Goal: Transaction & Acquisition: Book appointment/travel/reservation

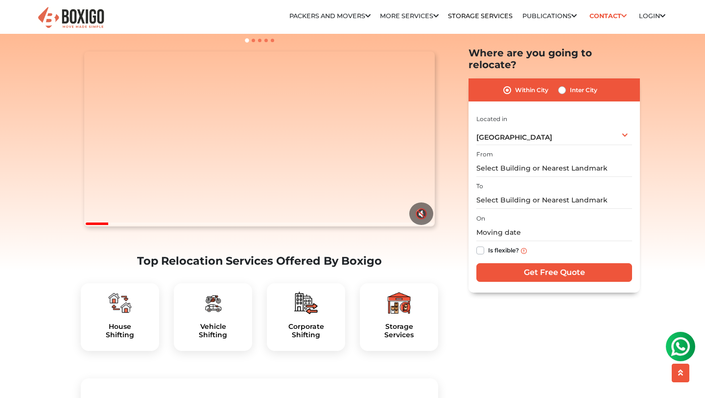
scroll to position [185, 0]
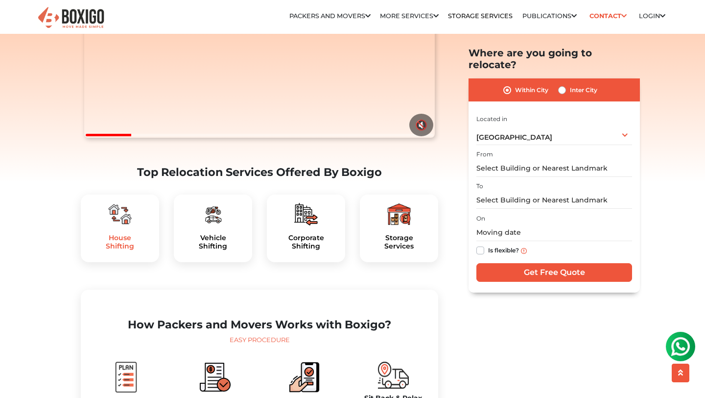
click at [127, 250] on h5 "House Shifting" at bounding box center [120, 242] width 63 height 17
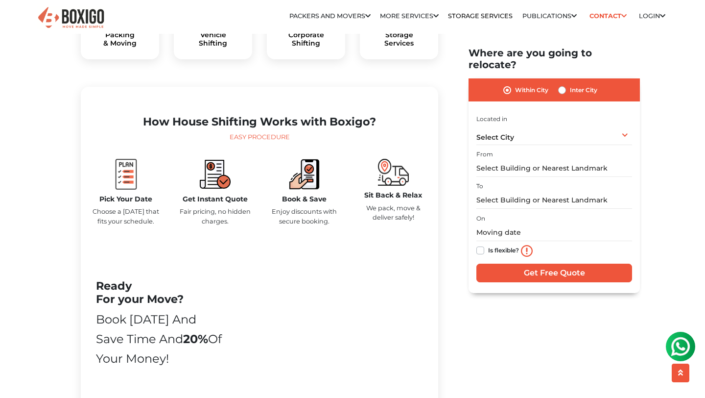
click at [125, 203] on h5 "Pick Your Date" at bounding box center [126, 199] width 74 height 8
click at [125, 190] on img at bounding box center [126, 174] width 31 height 31
click at [496, 133] on span "Select City" at bounding box center [495, 137] width 38 height 9
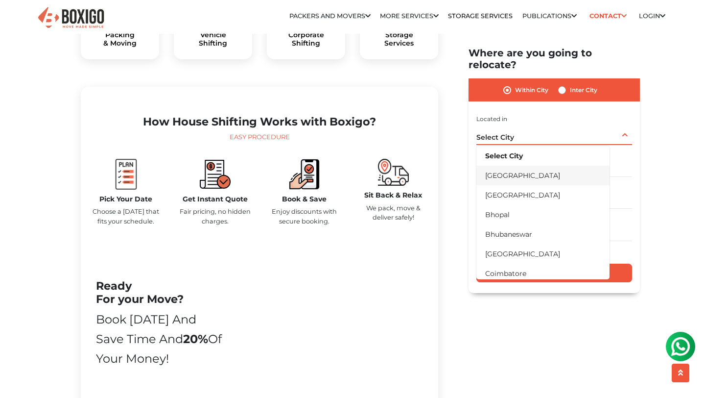
click at [501, 165] on li "[GEOGRAPHIC_DATA]" at bounding box center [542, 175] width 133 height 20
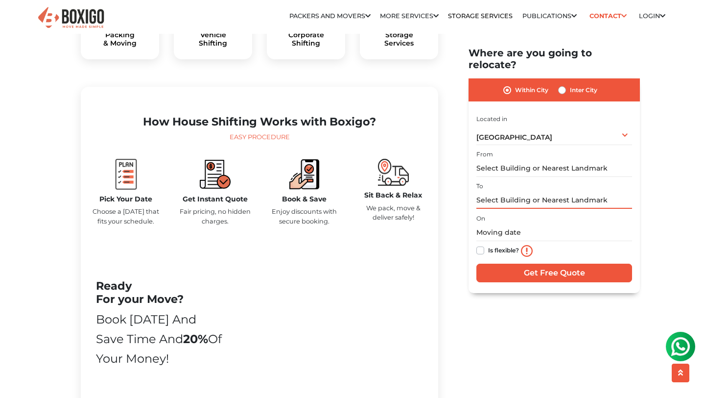
click at [516, 191] on input "text" at bounding box center [554, 199] width 156 height 17
click at [570, 84] on label "Inter City" at bounding box center [583, 90] width 27 height 12
click at [564, 84] on input "Inter City" at bounding box center [562, 89] width 8 height 10
radio input "true"
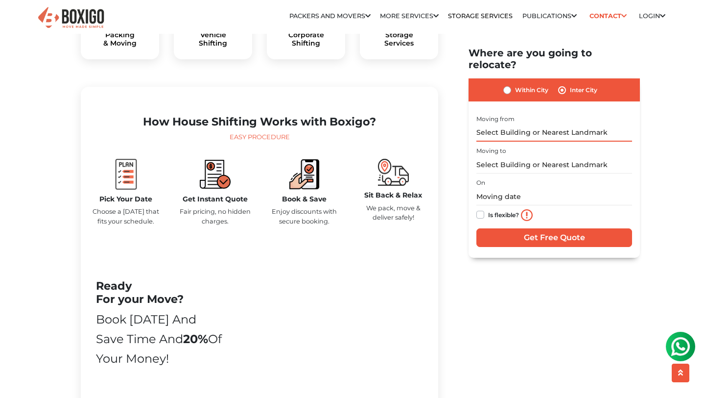
click at [523, 124] on input "text" at bounding box center [554, 132] width 156 height 17
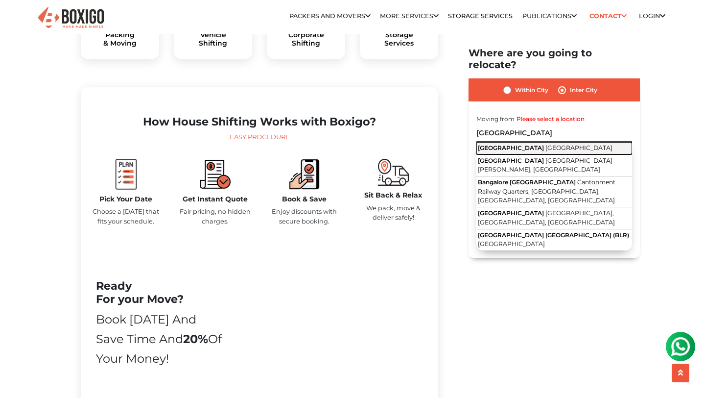
click at [546, 143] on span "[GEOGRAPHIC_DATA]" at bounding box center [579, 146] width 67 height 7
type input "[GEOGRAPHIC_DATA], [GEOGRAPHIC_DATA]"
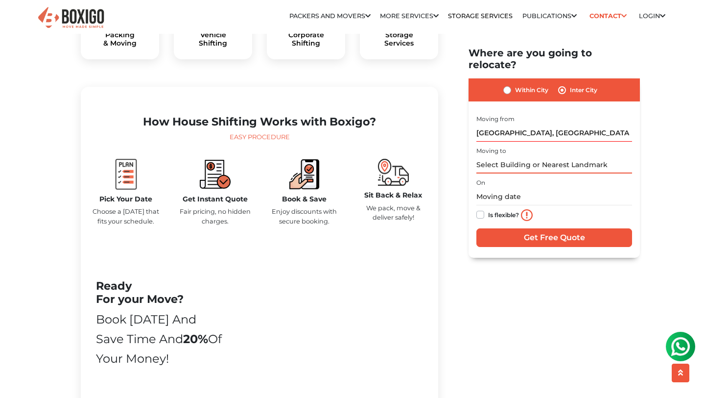
click at [508, 157] on input "text" at bounding box center [554, 164] width 156 height 17
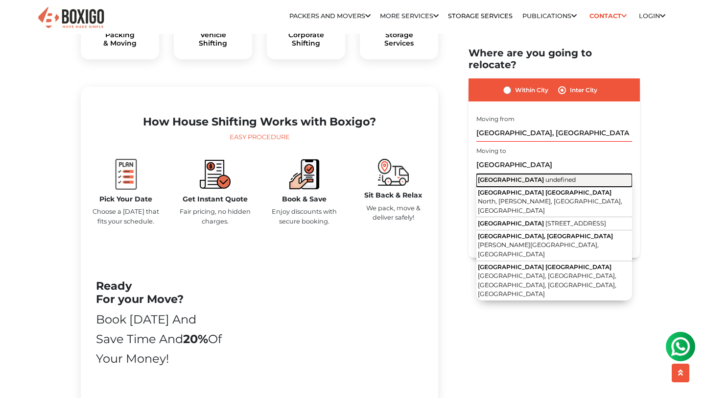
click at [546, 176] on span "undefined" at bounding box center [561, 179] width 30 height 7
type input "[GEOGRAPHIC_DATA]"
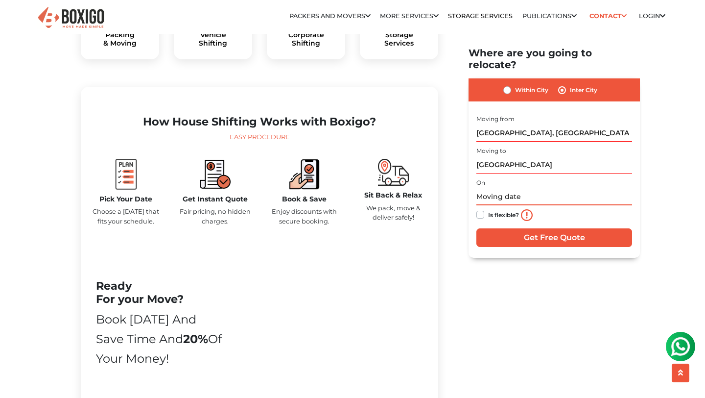
click at [487, 188] on input "text" at bounding box center [554, 196] width 156 height 17
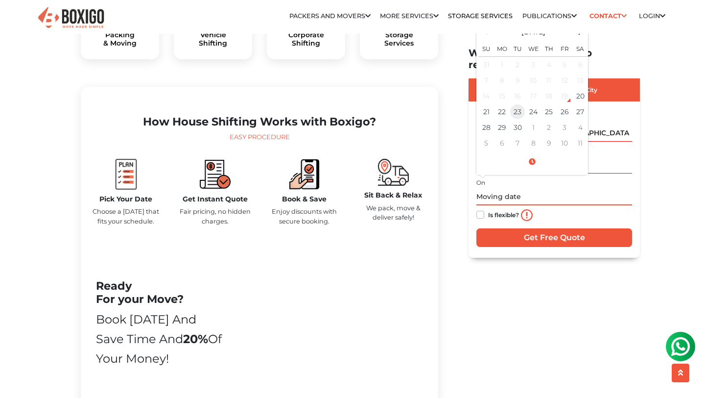
click at [520, 104] on td "23" at bounding box center [518, 112] width 16 height 16
type input "[DATE] 12:00 AM"
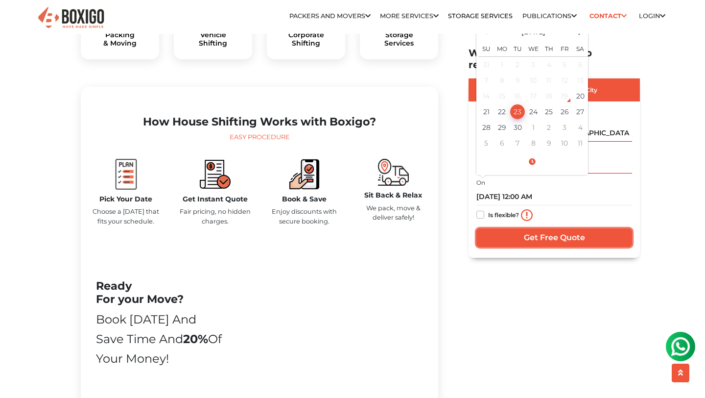
click at [537, 228] on input "Get Free Quote" at bounding box center [554, 237] width 156 height 19
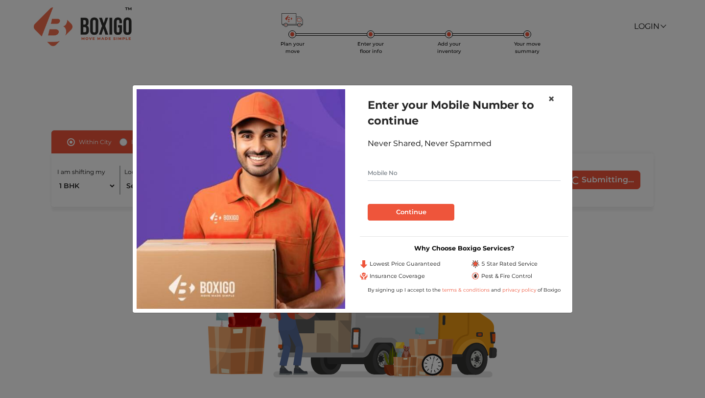
click at [553, 96] on span "×" at bounding box center [551, 99] width 7 height 14
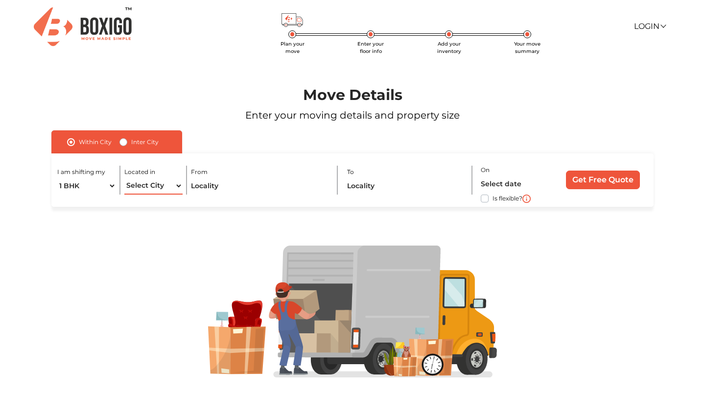
click at [165, 189] on select "Select City [GEOGRAPHIC_DATA] [GEOGRAPHIC_DATA] [GEOGRAPHIC_DATA] [GEOGRAPHIC_D…" at bounding box center [153, 185] width 58 height 17
select select "[GEOGRAPHIC_DATA]"
click at [124, 177] on select "Select City [GEOGRAPHIC_DATA] [GEOGRAPHIC_DATA] [GEOGRAPHIC_DATA] [GEOGRAPHIC_D…" at bounding box center [153, 185] width 58 height 17
click at [236, 188] on input "text" at bounding box center [260, 185] width 138 height 17
click at [131, 144] on label "Inter City" at bounding box center [144, 142] width 27 height 12
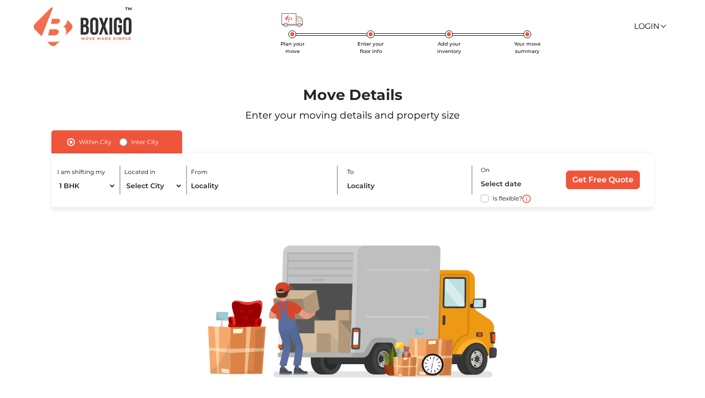
click at [124, 144] on input "Inter City" at bounding box center [123, 141] width 8 height 10
radio input "true"
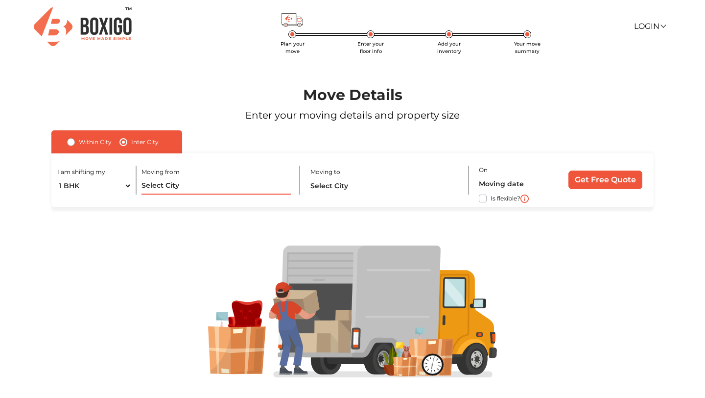
click at [168, 190] on input "text" at bounding box center [216, 185] width 149 height 17
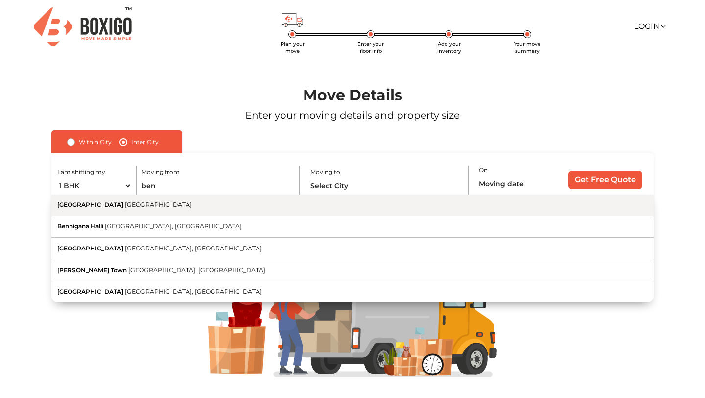
click at [134, 213] on button "Bengaluru Karnataka" at bounding box center [352, 205] width 602 height 22
type input "Bengaluru, Karnataka"
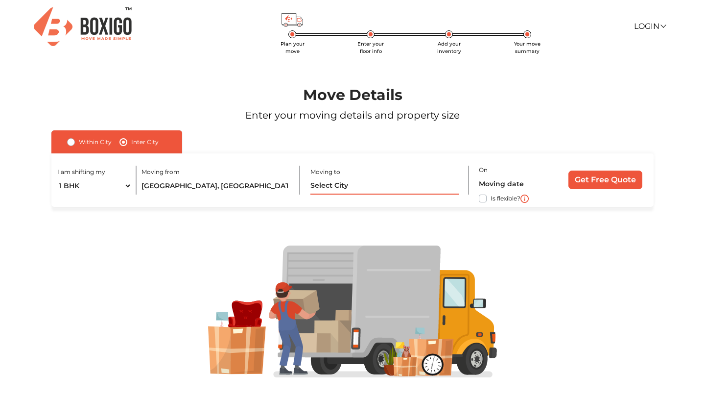
click at [348, 187] on input "text" at bounding box center [384, 185] width 149 height 17
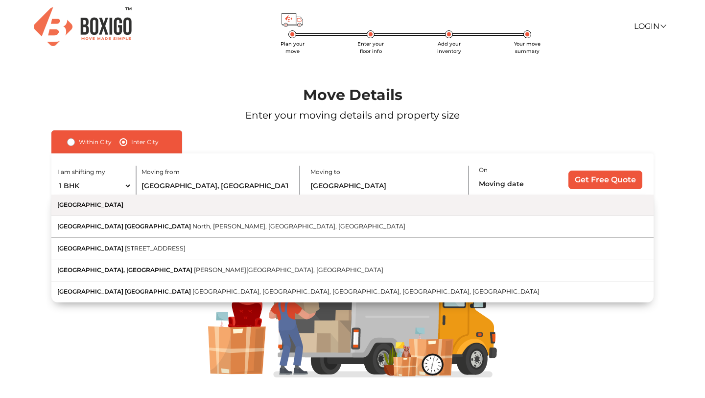
click at [239, 207] on button "[GEOGRAPHIC_DATA]" at bounding box center [352, 205] width 602 height 22
type input "[GEOGRAPHIC_DATA]"
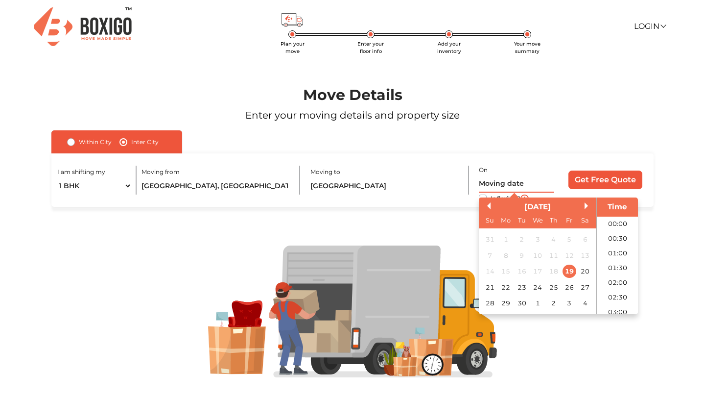
click at [500, 186] on input "text" at bounding box center [516, 183] width 75 height 17
click at [521, 289] on div "23" at bounding box center [521, 287] width 13 height 13
type input "23/09/2025 12:00 AM"
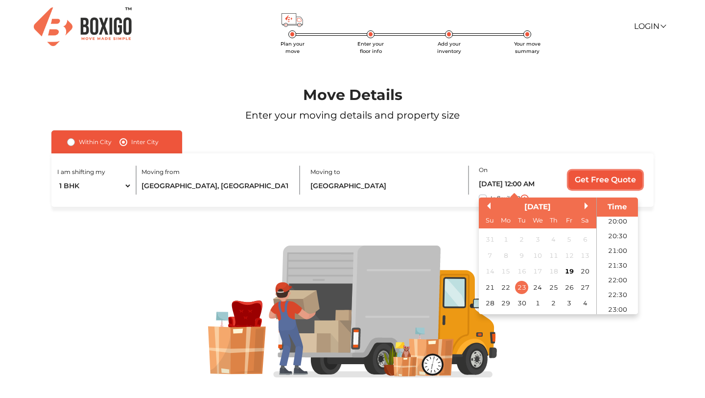
click at [602, 184] on input "Get Free Quote" at bounding box center [606, 179] width 74 height 19
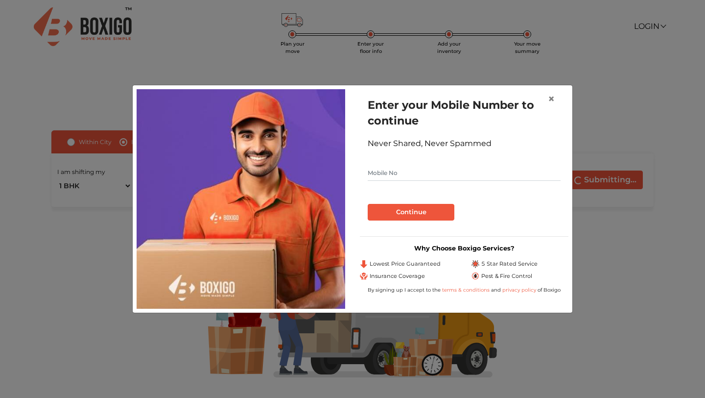
click at [406, 180] on input "text" at bounding box center [464, 173] width 193 height 16
type input "7618810612"
click at [415, 217] on button "Continue" at bounding box center [411, 212] width 87 height 17
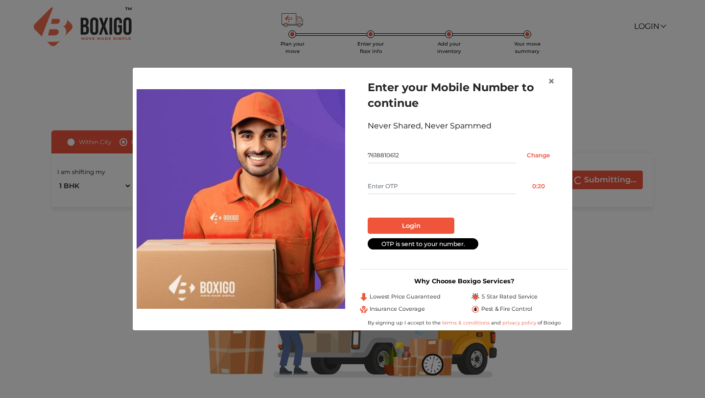
click at [469, 190] on input "text" at bounding box center [442, 186] width 148 height 16
type input "4892"
click at [421, 225] on button "Login" at bounding box center [411, 225] width 87 height 17
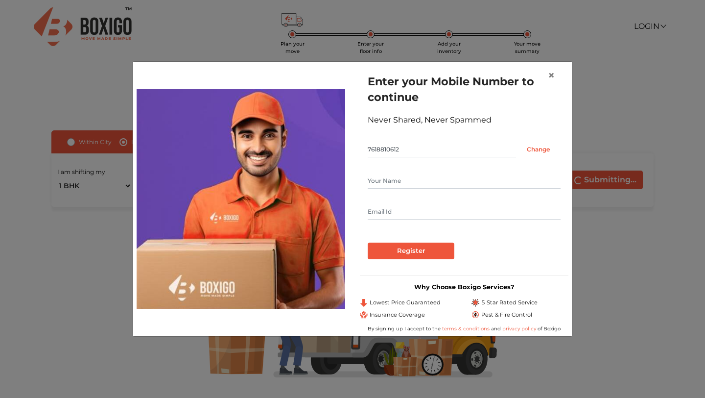
click at [398, 185] on input "text" at bounding box center [464, 181] width 193 height 16
type input "Mohit"
click at [394, 212] on input "text" at bounding box center [464, 212] width 193 height 16
type input "mohi8verma@gmail.com"
click at [406, 251] on input "Register" at bounding box center [411, 250] width 87 height 17
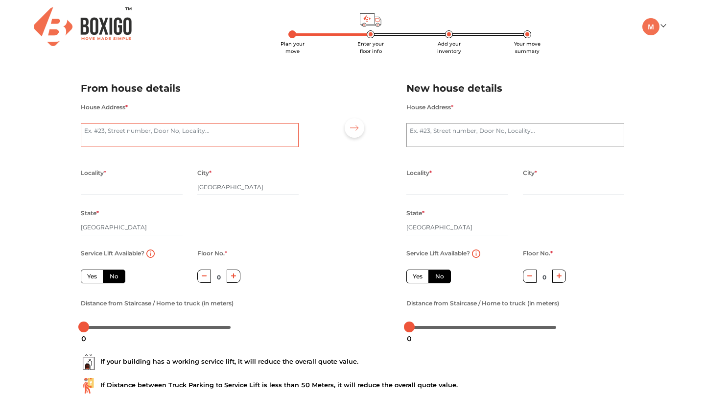
click at [159, 132] on textarea "House Address *" at bounding box center [190, 135] width 218 height 24
click at [137, 185] on input "text" at bounding box center [132, 187] width 102 height 16
type input "kebrapp layout 1st croos"
click at [145, 134] on textarea "House Address *" at bounding box center [190, 135] width 218 height 24
type textarea "kevrappa layout 1st cross"
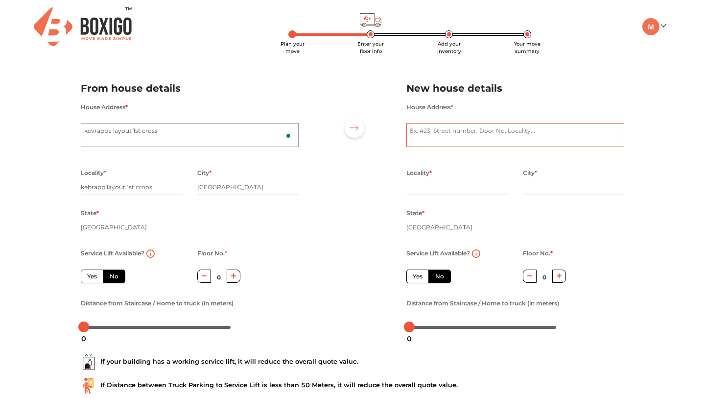
click at [437, 134] on textarea "House Address *" at bounding box center [515, 135] width 218 height 24
click at [426, 186] on input "text" at bounding box center [457, 187] width 102 height 16
type input "new delhi"
click at [557, 191] on input "text" at bounding box center [574, 187] width 102 height 16
type input "dehli"
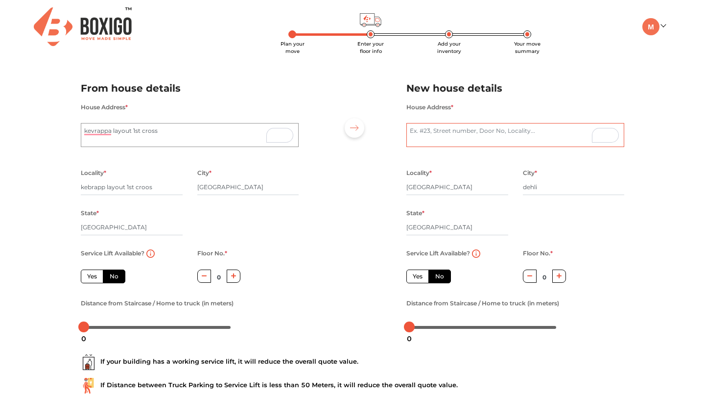
click at [473, 134] on textarea "House Address *" at bounding box center [515, 135] width 218 height 24
type textarea "b"
type textarea "hauz khas"
click at [92, 273] on label "Yes" at bounding box center [92, 276] width 23 height 14
click at [92, 273] on input "Yes" at bounding box center [90, 275] width 6 height 6
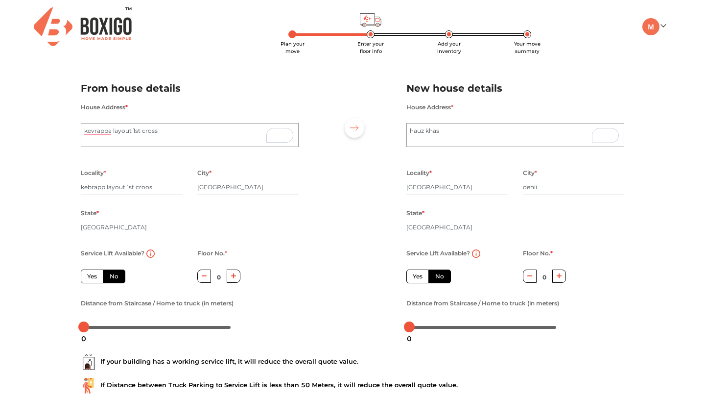
radio input "true"
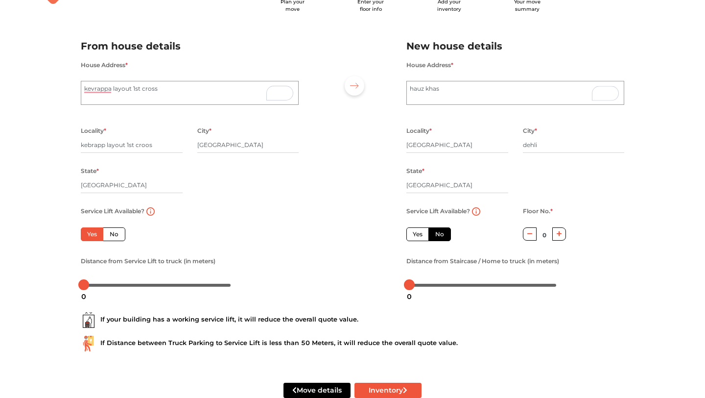
scroll to position [67, 0]
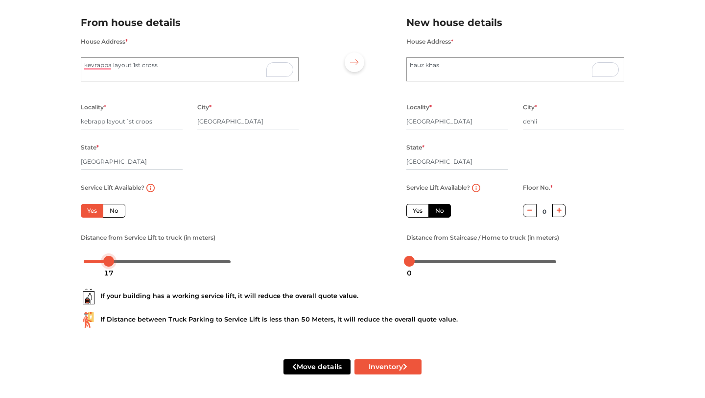
drag, startPoint x: 83, startPoint y: 259, endPoint x: 108, endPoint y: 261, distance: 25.5
click at [108, 261] on div at bounding box center [108, 261] width 11 height 11
drag, startPoint x: 408, startPoint y: 261, endPoint x: 439, endPoint y: 263, distance: 31.4
click at [439, 263] on body "Plan your move Enter your floor info Add your inventory Your move summary My Mo…" at bounding box center [352, 133] width 705 height 398
click at [384, 365] on button "Inventory" at bounding box center [388, 366] width 67 height 15
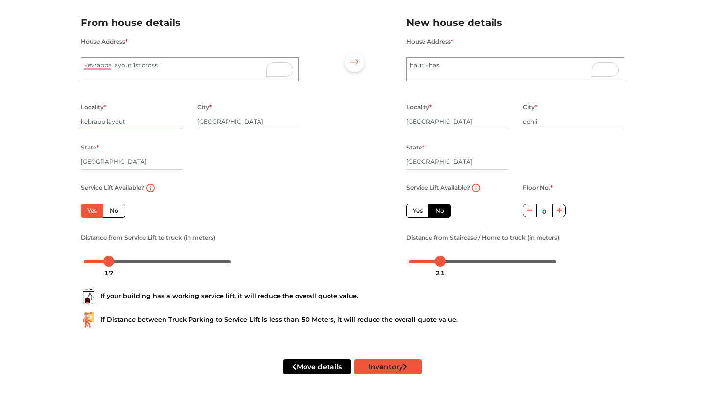
type input "kebrapp layout"
click at [376, 367] on button "Inventory" at bounding box center [388, 366] width 67 height 15
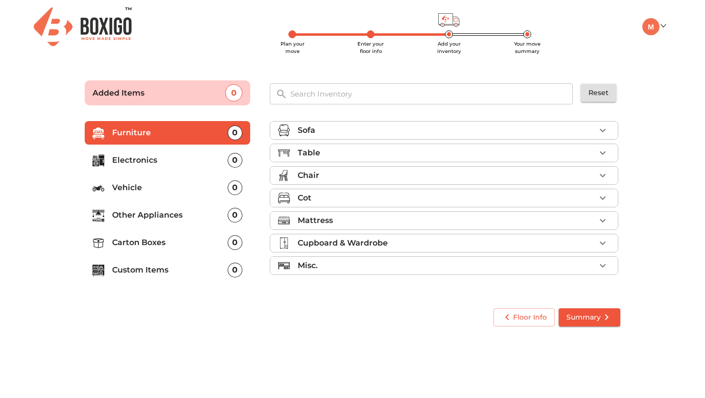
click at [400, 146] on li "Table" at bounding box center [444, 153] width 348 height 18
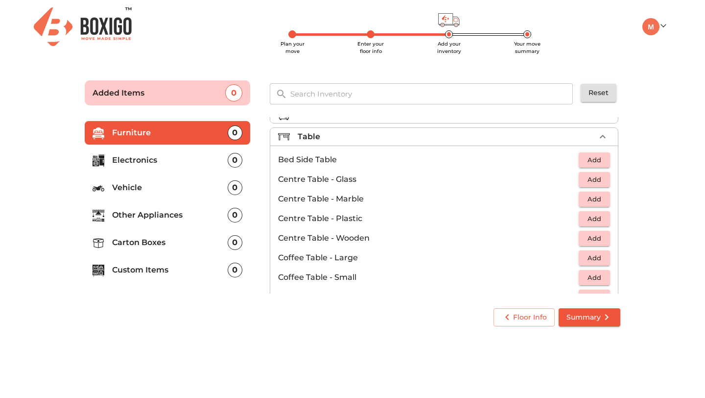
scroll to position [44, 0]
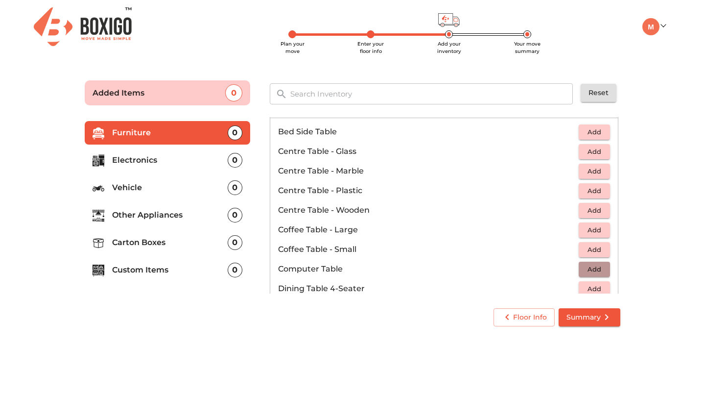
click at [593, 270] on span "Add" at bounding box center [595, 268] width 22 height 11
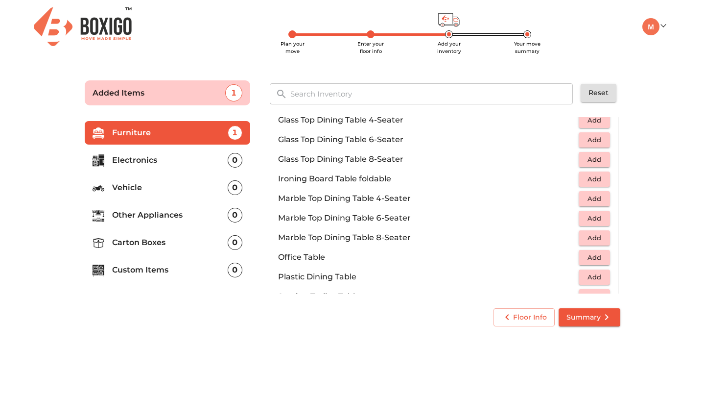
scroll to position [683, 0]
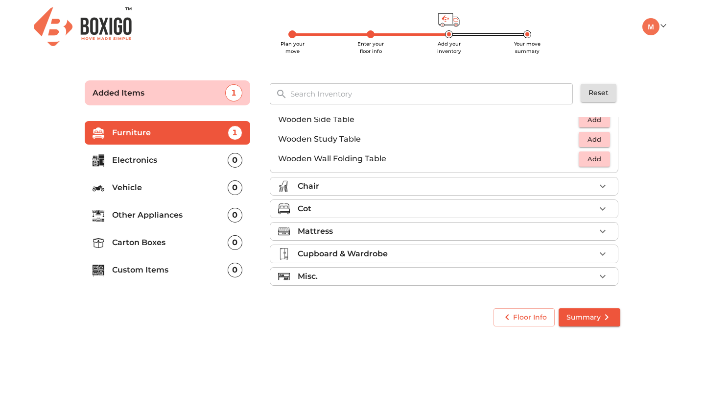
click at [472, 181] on div "Chair" at bounding box center [447, 186] width 298 height 12
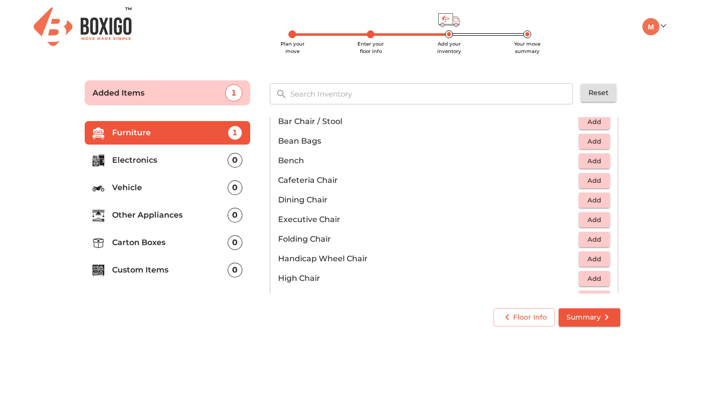
scroll to position [130, 0]
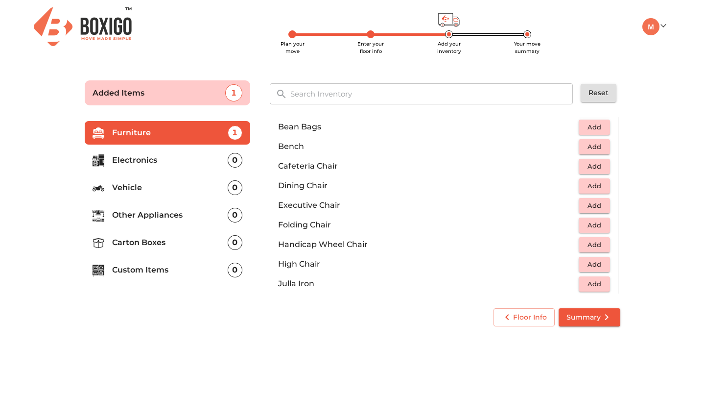
click at [596, 205] on span "Add" at bounding box center [595, 205] width 22 height 11
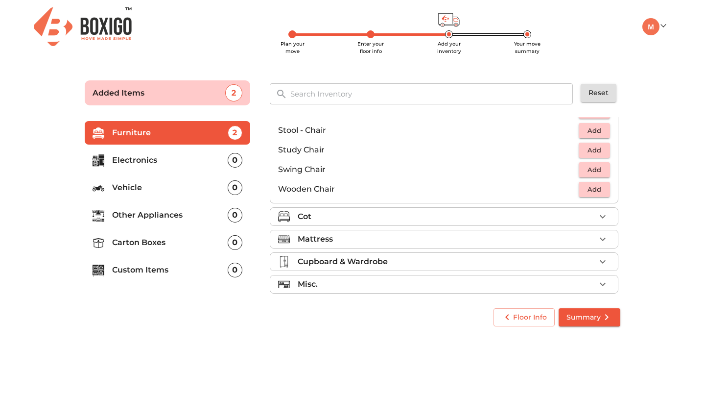
scroll to position [409, 0]
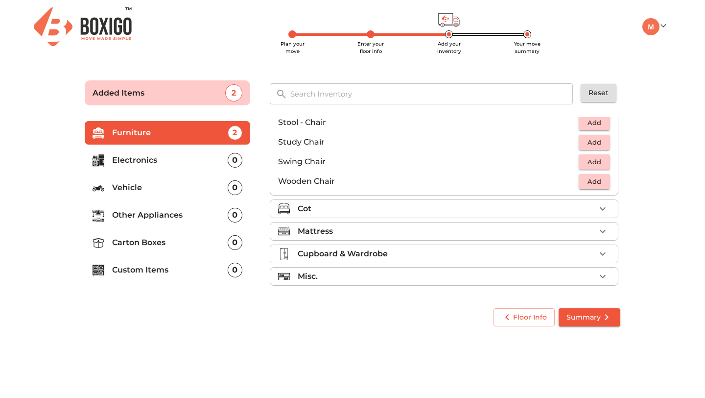
click at [178, 160] on p "Electronics" at bounding box center [170, 160] width 116 height 12
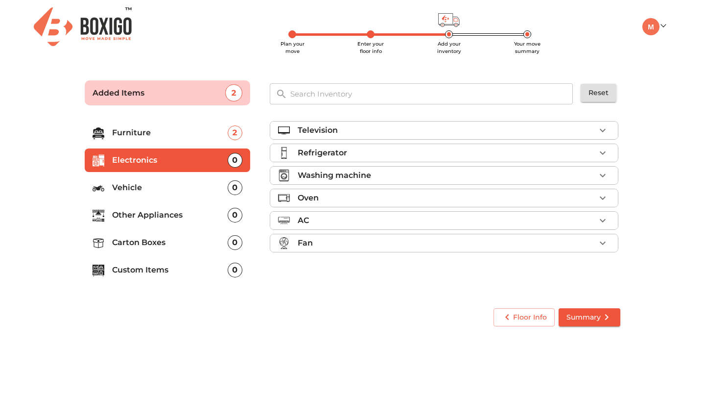
scroll to position [0, 0]
click at [318, 243] on div "Fan" at bounding box center [447, 243] width 298 height 12
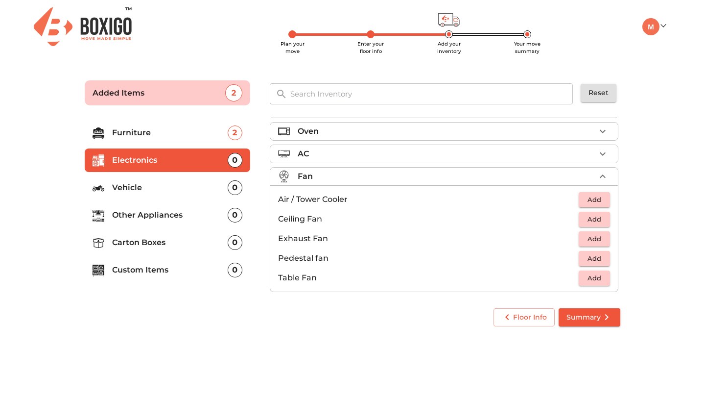
scroll to position [73, 0]
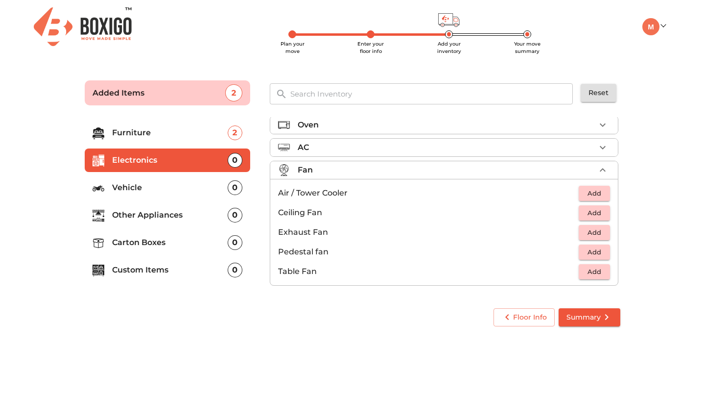
click at [597, 191] on span "Add" at bounding box center [595, 193] width 22 height 11
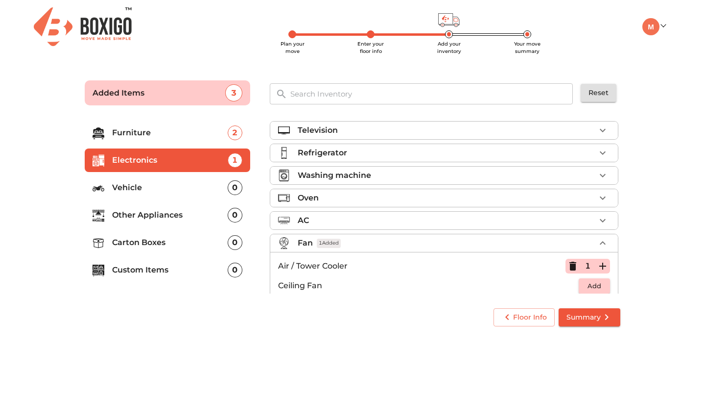
click at [348, 135] on div "Television" at bounding box center [447, 130] width 298 height 12
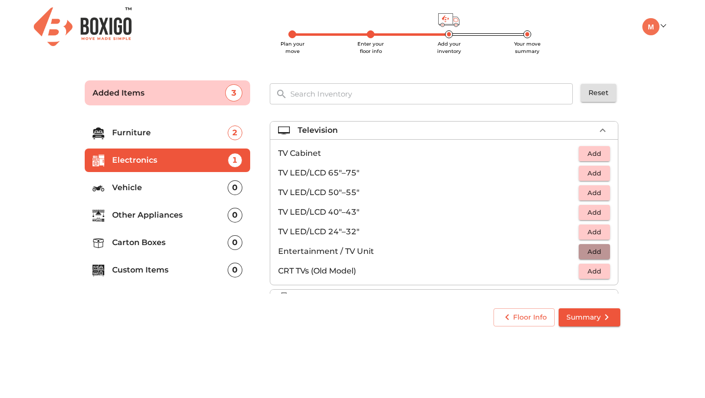
click at [591, 249] on span "Add" at bounding box center [595, 251] width 22 height 11
click at [578, 323] on span "Summary" at bounding box center [590, 317] width 46 height 12
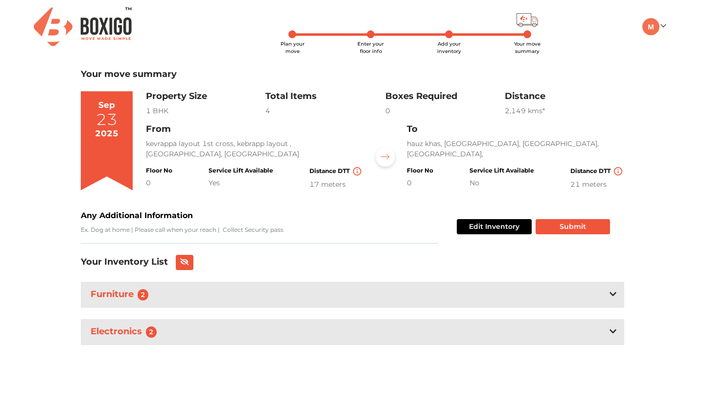
click at [488, 218] on div "Edit Inventory Submit" at bounding box center [531, 227] width 157 height 34
click at [488, 223] on button "Edit Inventory" at bounding box center [494, 226] width 75 height 15
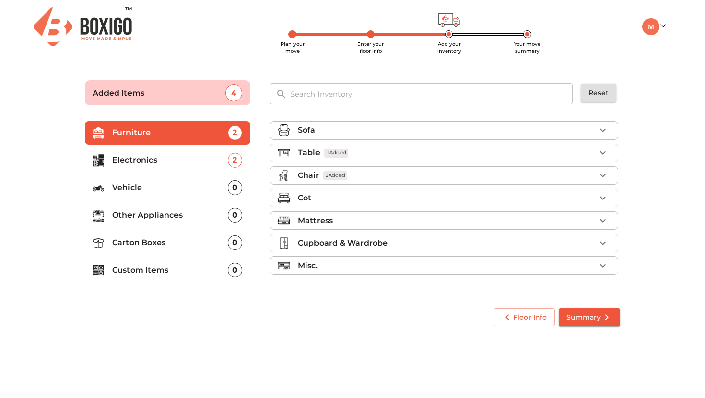
click at [158, 215] on p "Other Appliances" at bounding box center [170, 215] width 116 height 12
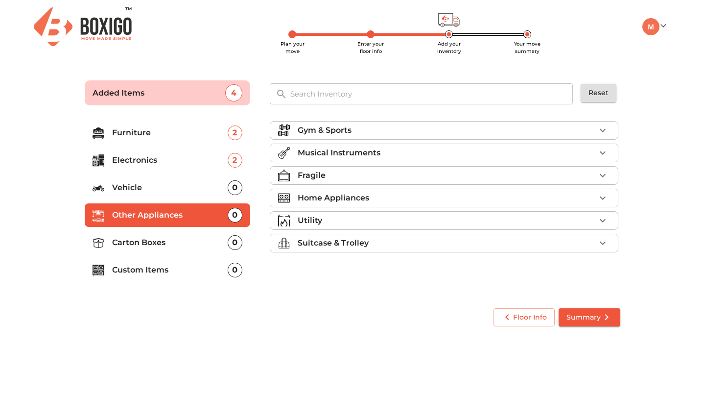
click at [157, 240] on p "Carton Boxes" at bounding box center [170, 243] width 116 height 12
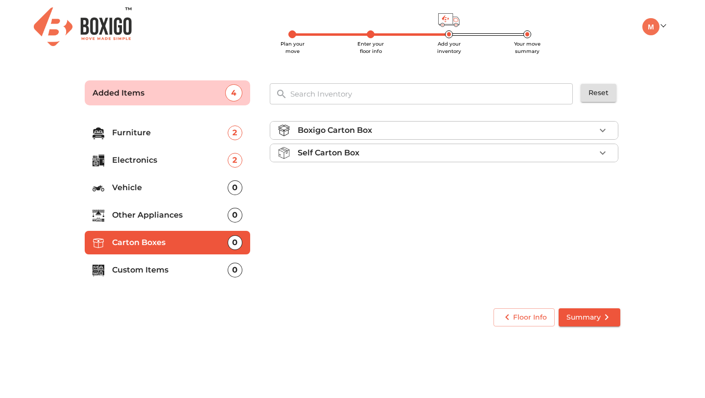
click at [335, 132] on p "Boxigo Carton Box" at bounding box center [335, 130] width 74 height 12
click at [595, 155] on span "Add" at bounding box center [595, 153] width 22 height 11
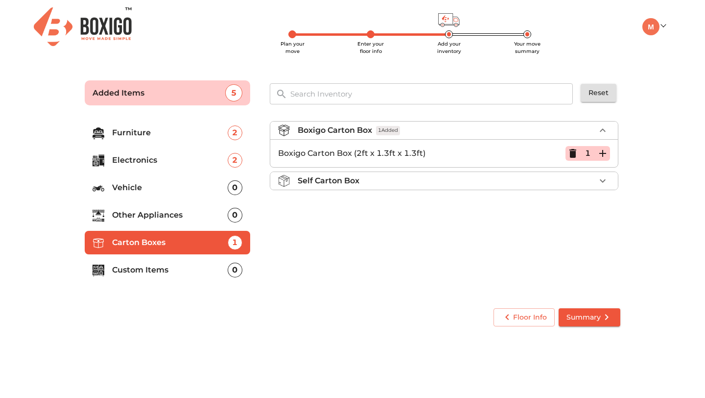
click at [578, 318] on span "Summary" at bounding box center [590, 317] width 46 height 12
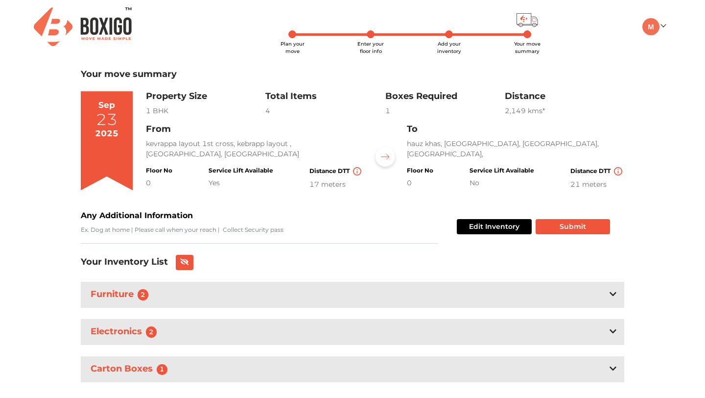
scroll to position [20, 0]
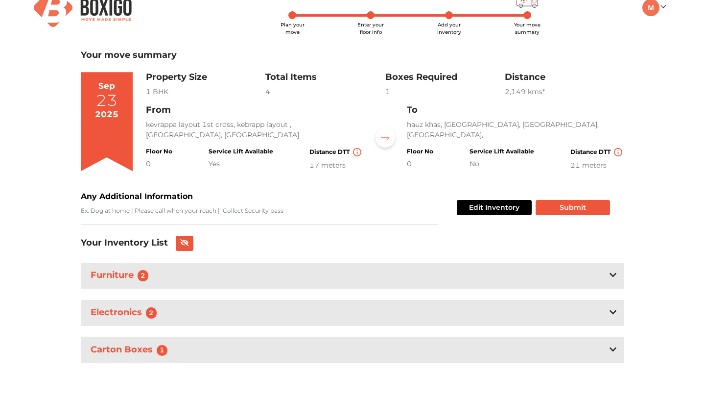
click at [610, 273] on icon at bounding box center [613, 275] width 7 height 4
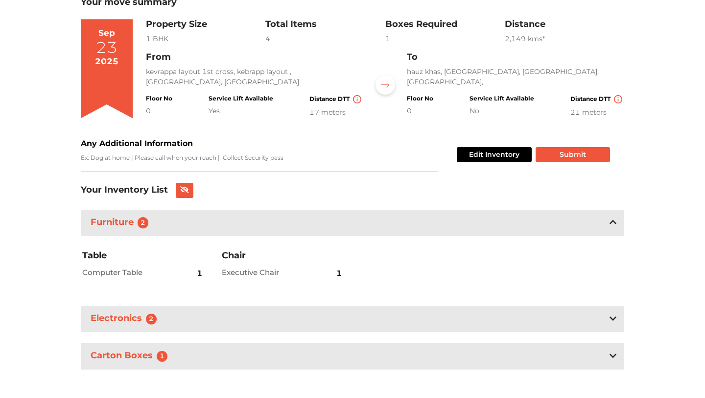
scroll to position [73, 0]
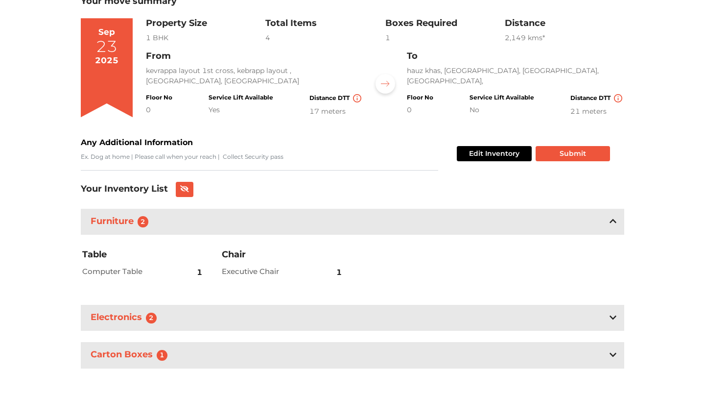
click at [361, 319] on div "Electronics 2" at bounding box center [353, 318] width 544 height 26
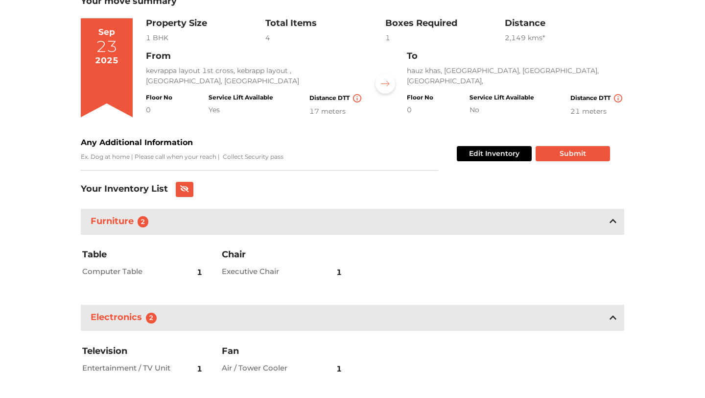
scroll to position [138, 0]
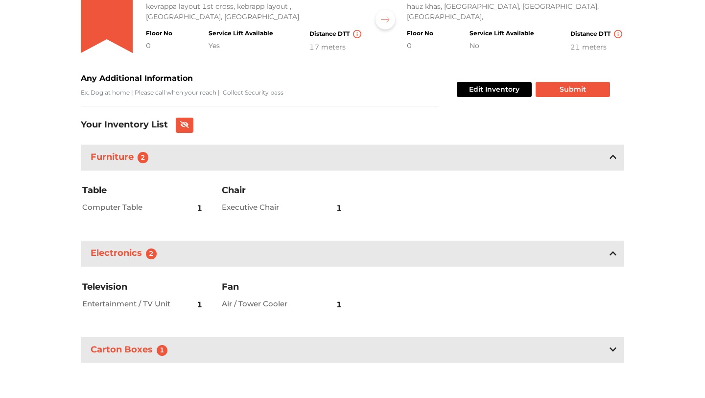
click at [329, 353] on div "Carton Boxes 1" at bounding box center [353, 350] width 544 height 26
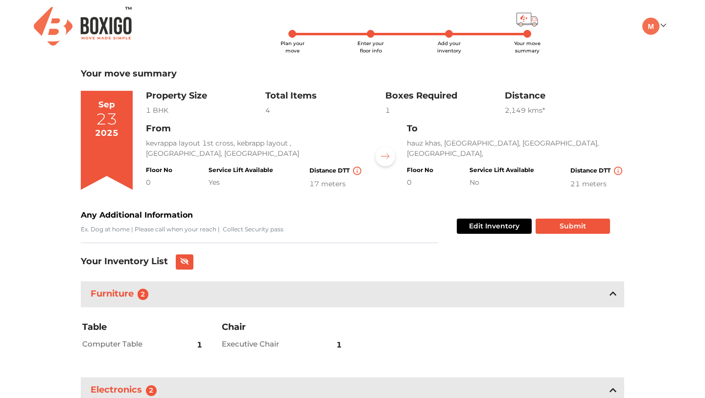
scroll to position [0, 0]
click at [261, 235] on textarea "Any Additional Information" at bounding box center [259, 234] width 357 height 18
click at [182, 260] on icon at bounding box center [184, 261] width 9 height 7
click at [561, 230] on button "Submit" at bounding box center [573, 226] width 74 height 15
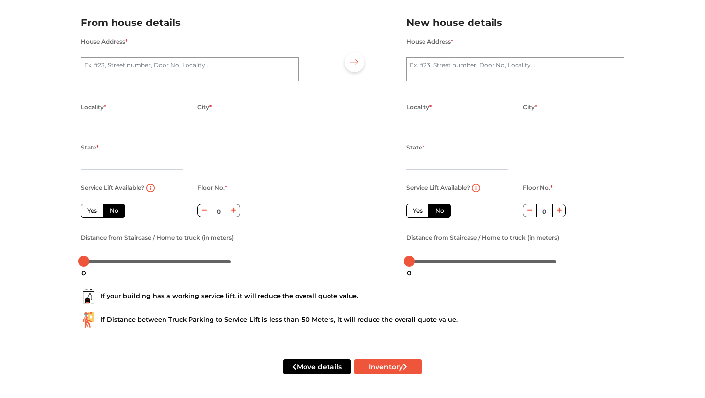
scroll to position [67, 0]
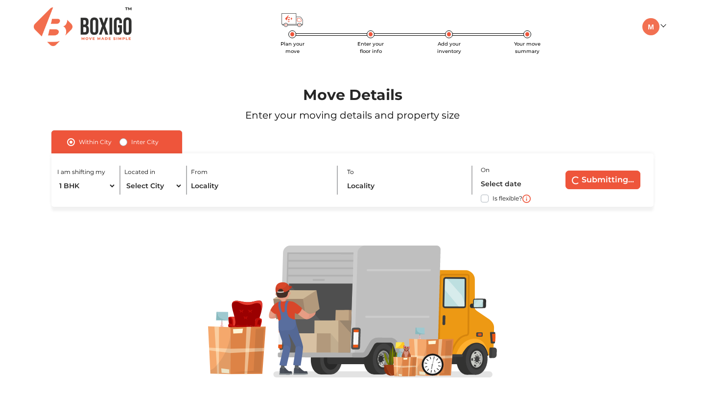
radio input "false"
radio input "true"
